Goal: Task Accomplishment & Management: Complete application form

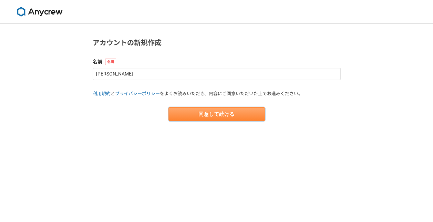
click at [207, 117] on button "同意して続ける" at bounding box center [217, 114] width 97 height 14
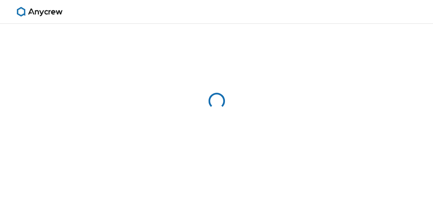
select select "13"
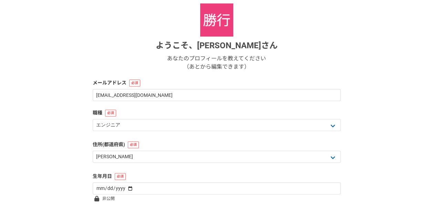
scroll to position [78, 0]
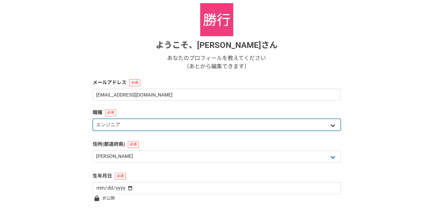
click at [207, 125] on select "エンジニア デザイナー ライター 営業 マーケティング 企画・事業開発 バックオフィス その他" at bounding box center [217, 125] width 248 height 12
select select "8"
click at [93, 119] on select "エンジニア デザイナー ライター 営業 マーケティング 企画・事業開発 バックオフィス その他" at bounding box center [217, 125] width 248 height 12
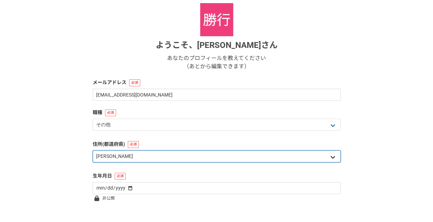
click at [160, 158] on select "北海道 [GEOGRAPHIC_DATA] [GEOGRAPHIC_DATA] [PERSON_NAME][GEOGRAPHIC_DATA] [PERSON_…" at bounding box center [217, 156] width 248 height 12
select select "27"
click at [93, 150] on select "北海道 [GEOGRAPHIC_DATA] [GEOGRAPHIC_DATA] [PERSON_NAME][GEOGRAPHIC_DATA] [PERSON_…" at bounding box center [217, 156] width 248 height 12
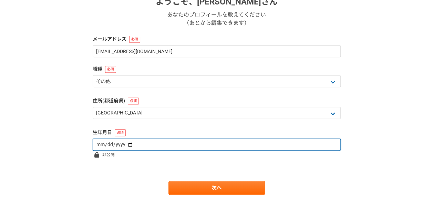
click at [150, 144] on input "date" at bounding box center [217, 145] width 248 height 12
click at [128, 144] on input "date" at bounding box center [217, 145] width 248 height 12
type input "[DATE]"
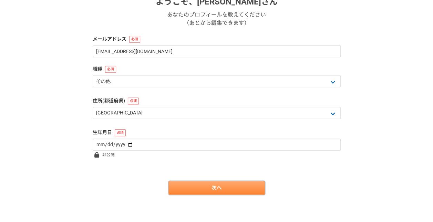
click at [211, 188] on link "次へ" at bounding box center [217, 188] width 97 height 14
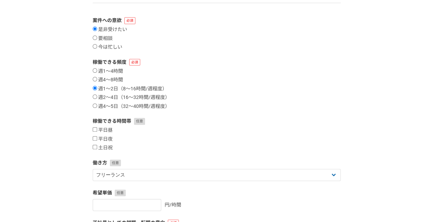
scroll to position [64, 0]
click at [107, 129] on label "平日昼" at bounding box center [103, 130] width 20 height 6
click at [97, 129] on input "平日昼" at bounding box center [95, 129] width 4 height 4
checkbox input "true"
click at [105, 138] on label "平日夜" at bounding box center [103, 139] width 20 height 6
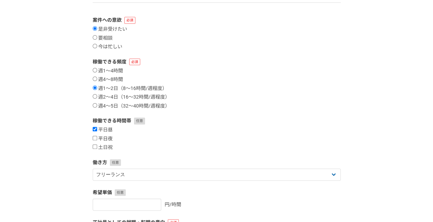
click at [97, 138] on input "平日夜" at bounding box center [95, 138] width 4 height 4
checkbox input "true"
click at [104, 146] on label "土日祝" at bounding box center [103, 147] width 20 height 6
click at [97, 146] on input "土日祝" at bounding box center [95, 146] width 4 height 4
checkbox input "true"
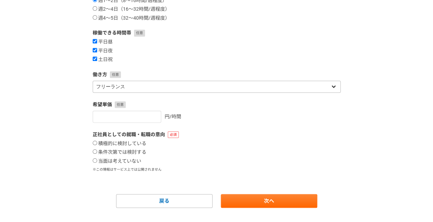
scroll to position [155, 0]
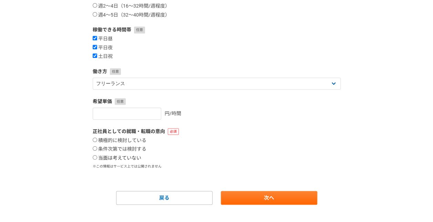
click at [127, 157] on label "当面は考えていない" at bounding box center [117, 158] width 49 height 6
click at [97, 157] on input "当面は考えていない" at bounding box center [95, 157] width 4 height 4
radio input "true"
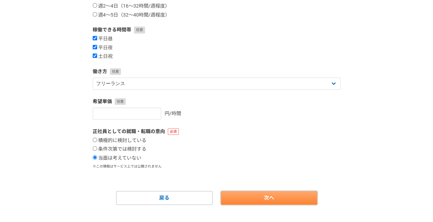
click at [246, 193] on link "次へ" at bounding box center [269, 198] width 97 height 14
select select
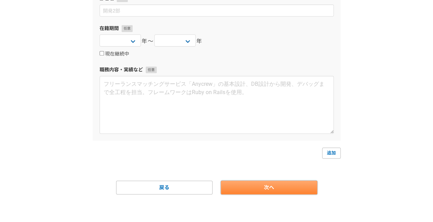
scroll to position [0, 0]
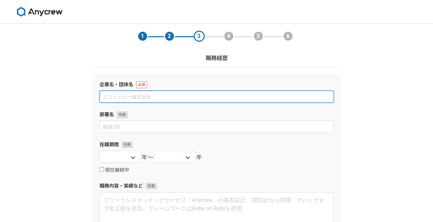
click at [188, 94] on input at bounding box center [217, 97] width 234 height 12
type input "k"
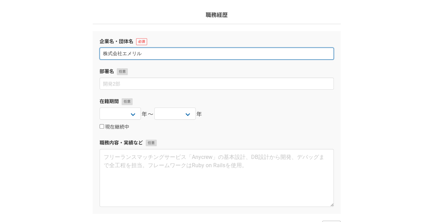
scroll to position [116, 0]
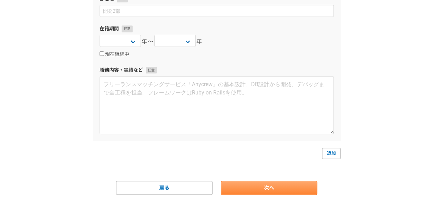
type input "株式会社エメリル"
click at [286, 184] on link "次へ" at bounding box center [269, 188] width 97 height 14
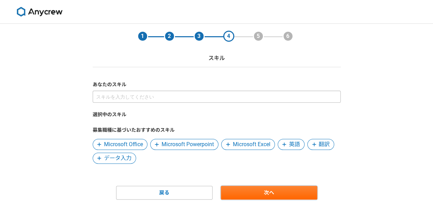
scroll to position [5, 0]
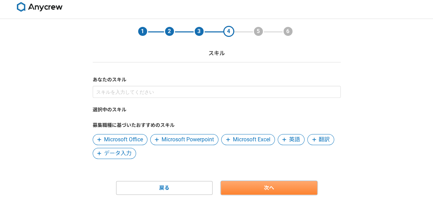
click at [265, 189] on link "次へ" at bounding box center [269, 188] width 97 height 14
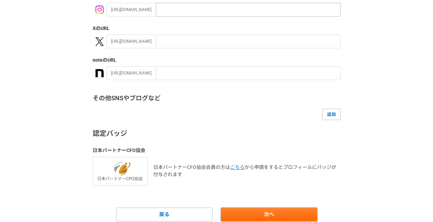
scroll to position [156, 0]
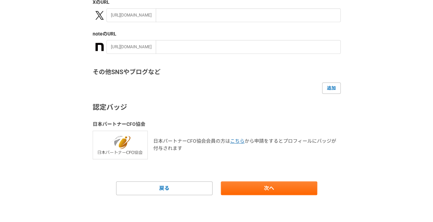
click at [279, 197] on main "1 2 3 4 5 6 SNS・ポートフォリオ ソーシャルアカウント GitHub のURL [URL][DOMAIN_NAME] Instagram のUR…" at bounding box center [217, 44] width 262 height 355
click at [275, 187] on link "次へ" at bounding box center [269, 188] width 97 height 14
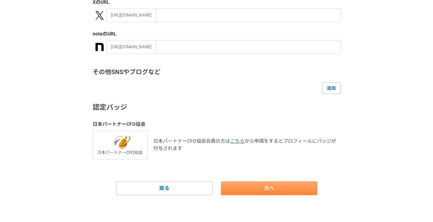
scroll to position [0, 0]
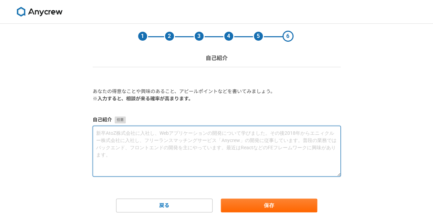
click at [162, 139] on textarea at bounding box center [217, 151] width 248 height 51
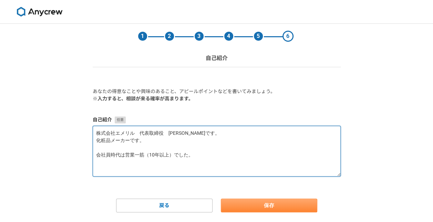
type textarea "株式会社エメリル　代表取締役　[PERSON_NAME]です。 化粧品メーカーです。 会社員時代は営業一筋（10年以上）でした。"
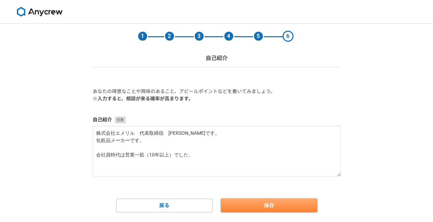
click at [281, 208] on button "保存" at bounding box center [269, 206] width 97 height 14
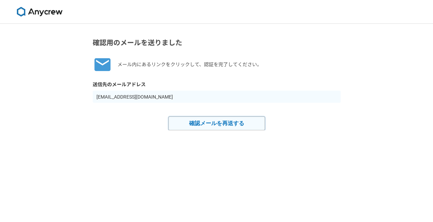
click at [220, 123] on button "確認メールを再送する" at bounding box center [217, 124] width 97 height 14
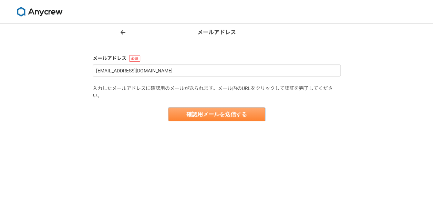
click at [218, 115] on button "確認用メールを送信する" at bounding box center [217, 115] width 97 height 14
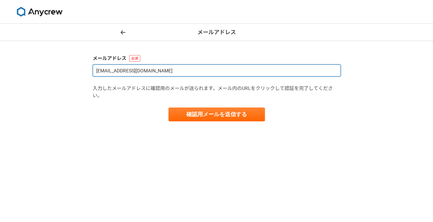
click at [187, 72] on input "[EMAIL_ADDRESS][DOMAIN_NAME]" at bounding box center [217, 70] width 248 height 12
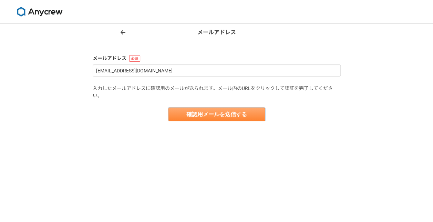
click at [216, 115] on button "確認用メールを送信する" at bounding box center [217, 115] width 97 height 14
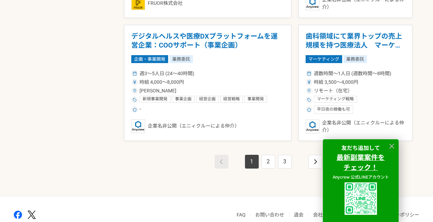
scroll to position [1218, 0]
click at [270, 156] on link "2" at bounding box center [269, 161] width 14 height 14
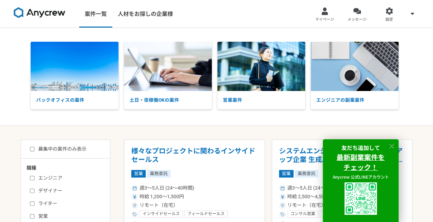
click at [393, 145] on icon at bounding box center [392, 146] width 5 height 5
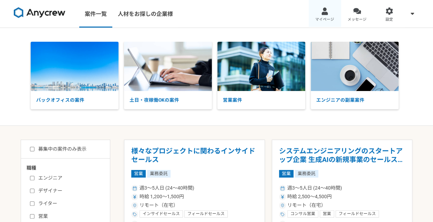
click at [324, 14] on div at bounding box center [325, 11] width 8 height 8
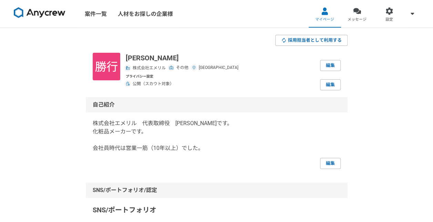
scroll to position [46, 0]
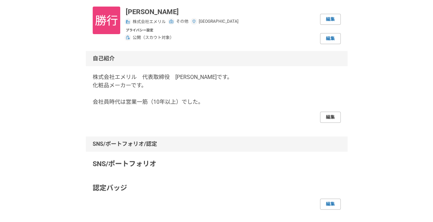
click at [332, 119] on link "編集" at bounding box center [330, 117] width 21 height 11
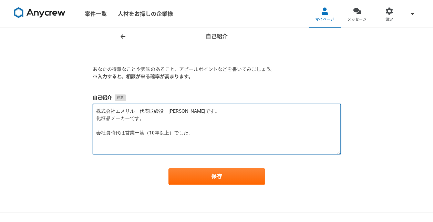
click at [135, 146] on textarea "株式会社エメリル　代表取締役　柴田 勝行です。 化粧品メーカーです。 会社員時代は営業一筋（10年以上）でした。" at bounding box center [217, 129] width 248 height 51
click at [96, 131] on textarea "株式会社エメリル　代表取締役　柴田 勝行です。 化粧品メーカーです。 会社員時代は営業一筋（10年以上）でした。" at bounding box center [217, 129] width 248 height 51
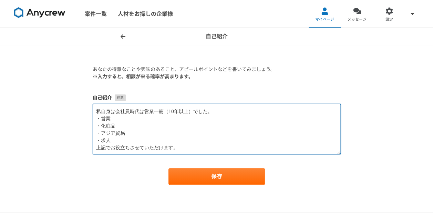
scroll to position [25, 0]
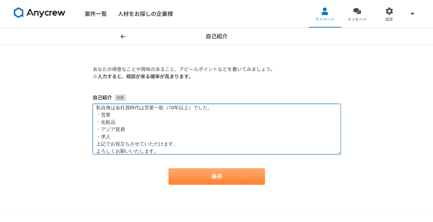
type textarea "株式会社エメリル　代表取締役　柴田 勝行です。 化粧品メーカーです。 私自身は会社員時代は営業一筋（10年以上）でした。 ・営業 ・化粧品 ・アジア貿易 ・求…"
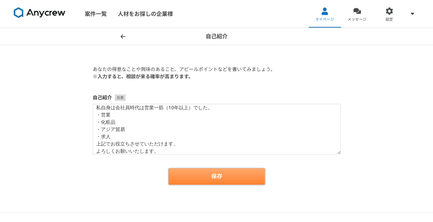
click at [185, 174] on button "保存" at bounding box center [217, 176] width 97 height 17
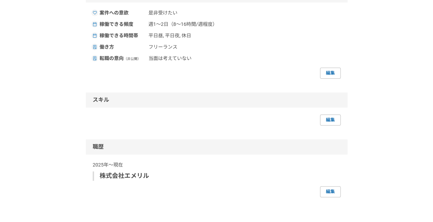
scroll to position [339, 0]
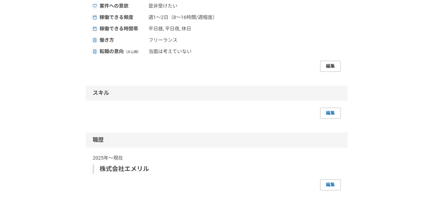
click at [330, 65] on link "編集" at bounding box center [330, 66] width 21 height 11
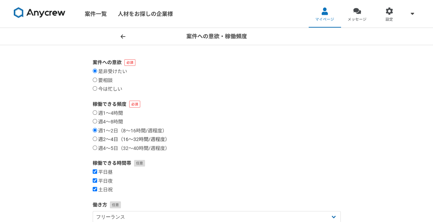
click at [114, 138] on label "週2〜4日（16〜32時間/週程度）" at bounding box center [131, 140] width 77 height 6
click at [97, 138] on input "週2〜4日（16〜32時間/週程度）" at bounding box center [95, 139] width 4 height 4
radio input "true"
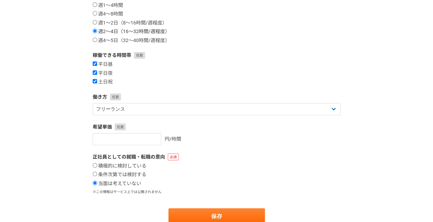
scroll to position [108, 0]
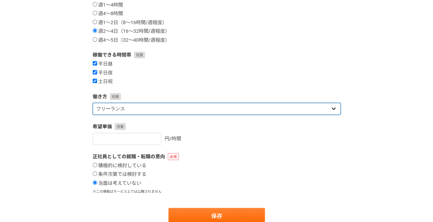
click at [282, 109] on select "フリーランス 副業 その他" at bounding box center [217, 109] width 248 height 12
select select "other"
click at [93, 103] on select "フリーランス 副業 その他" at bounding box center [217, 109] width 248 height 12
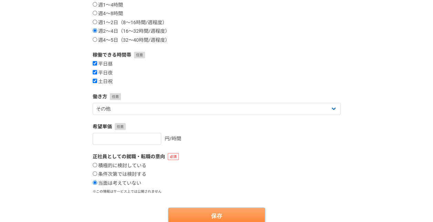
click at [220, 212] on button "保存" at bounding box center [217, 216] width 97 height 17
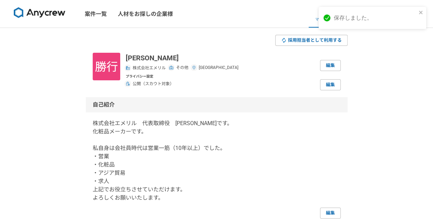
click at [27, 18] on img at bounding box center [40, 12] width 52 height 11
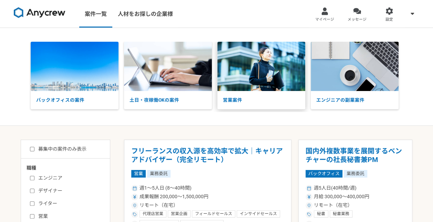
click at [276, 87] on img at bounding box center [262, 66] width 88 height 49
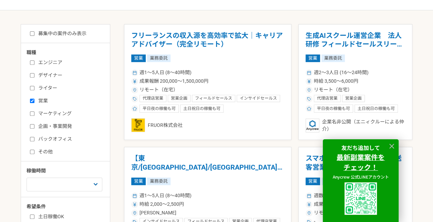
scroll to position [117, 0]
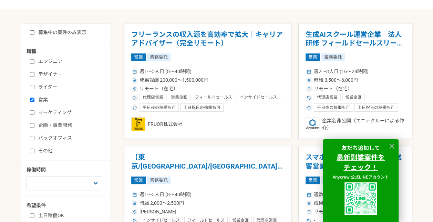
click at [43, 99] on label "営業" at bounding box center [69, 99] width 79 height 7
click at [34, 99] on input "営業" at bounding box center [32, 100] width 4 height 4
checkbox input "false"
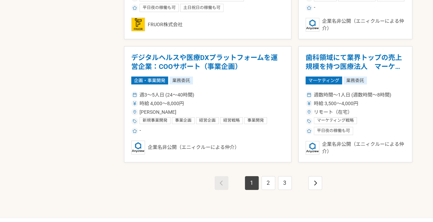
scroll to position [1245, 0]
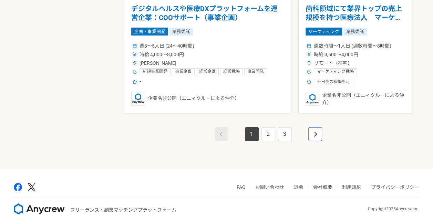
click at [314, 131] on icon "pagination" at bounding box center [315, 134] width 3 height 6
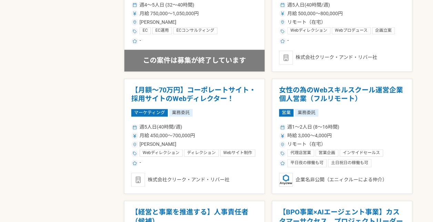
scroll to position [428, 0]
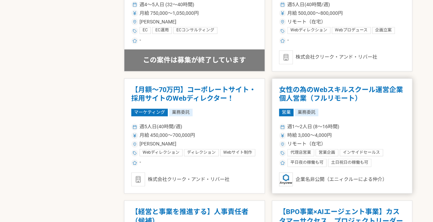
click at [297, 93] on h1 "女性の為のWebスキルスクール運営企業　個人営業（フルリモート）" at bounding box center [342, 94] width 127 height 18
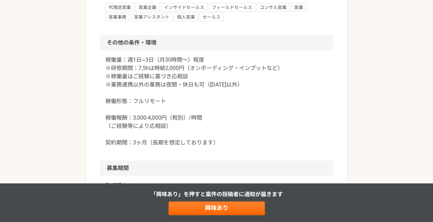
scroll to position [654, 0]
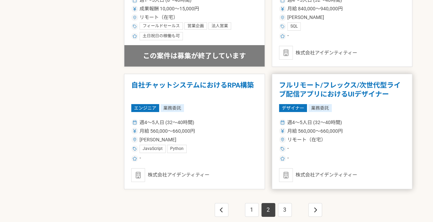
scroll to position [1245, 0]
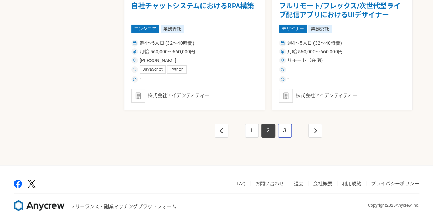
click at [287, 128] on link "3" at bounding box center [285, 131] width 14 height 14
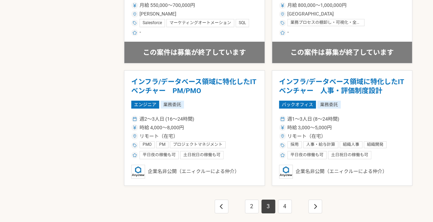
scroll to position [1170, 0]
